Goal: Information Seeking & Learning: Learn about a topic

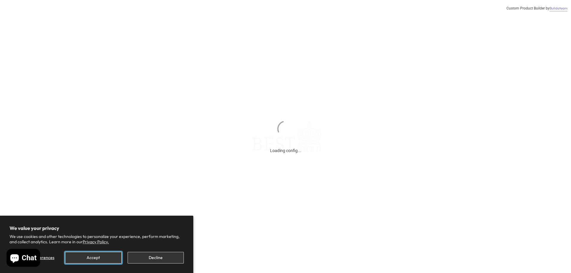
click at [105, 256] on button "Accept" at bounding box center [93, 258] width 56 height 12
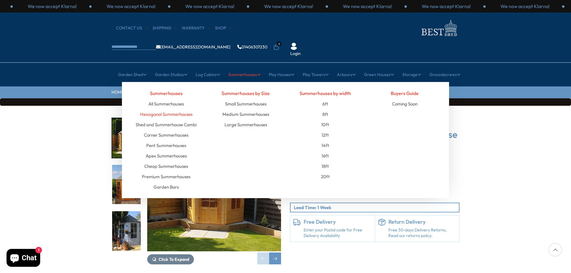
click at [188, 109] on link "Hexagonal Summerhouses" at bounding box center [166, 114] width 52 height 10
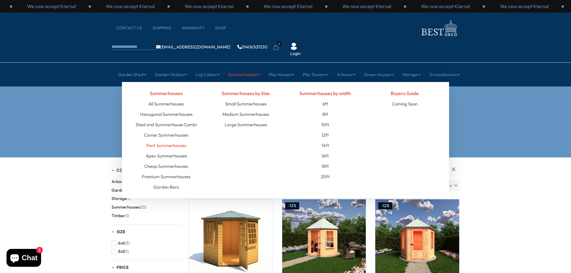
click at [174, 140] on link "Pent Summerhouses" at bounding box center [166, 145] width 40 height 10
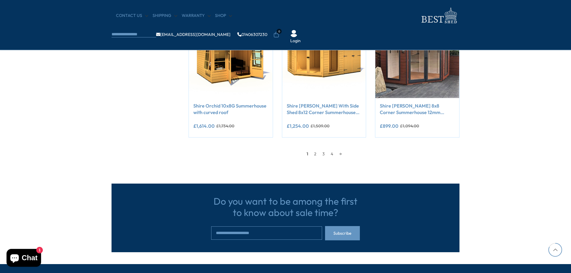
scroll to position [535, 0]
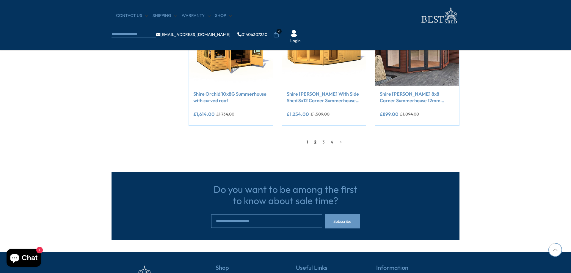
click at [315, 142] on link "2" at bounding box center [315, 142] width 8 height 9
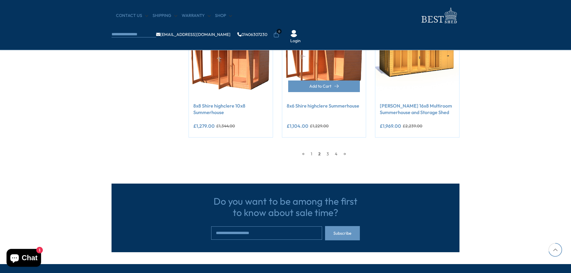
scroll to position [529, 0]
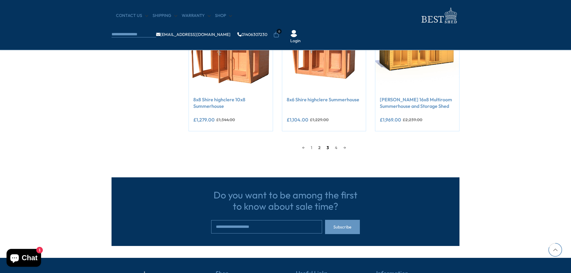
click at [326, 146] on link "3" at bounding box center [327, 147] width 8 height 9
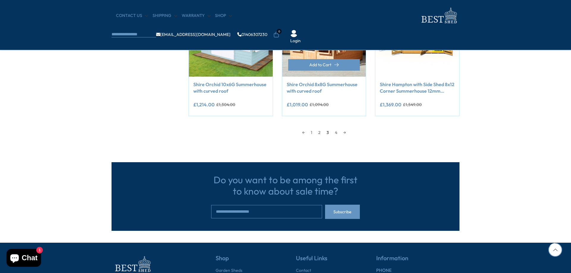
scroll to position [559, 0]
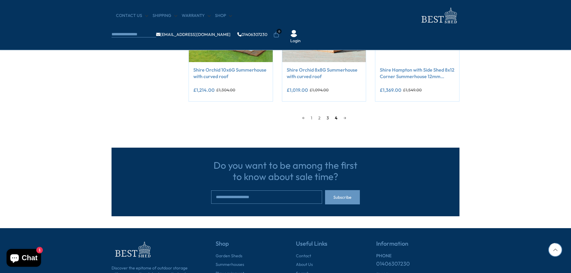
click at [333, 121] on link "4" at bounding box center [336, 118] width 9 height 9
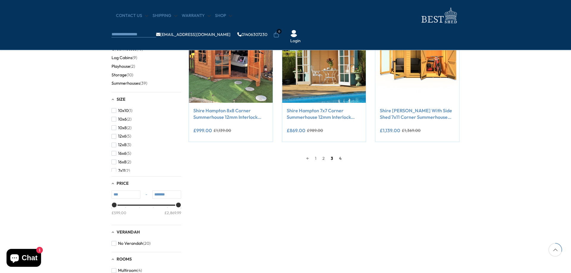
scroll to position [113, 0]
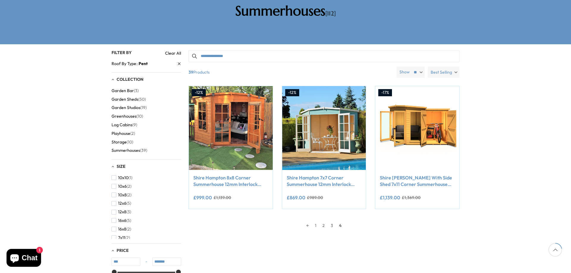
click at [121, 105] on span "Garden Studios" at bounding box center [125, 107] width 29 height 5
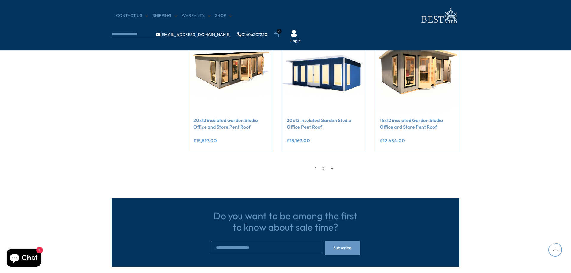
scroll to position [565, 0]
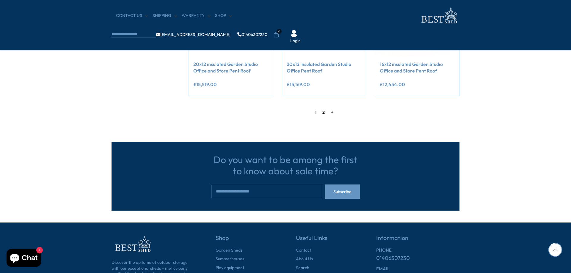
click at [323, 112] on link "2" at bounding box center [323, 112] width 8 height 9
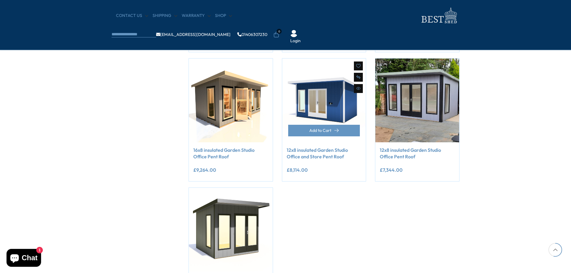
scroll to position [351, 0]
